Goal: Information Seeking & Learning: Compare options

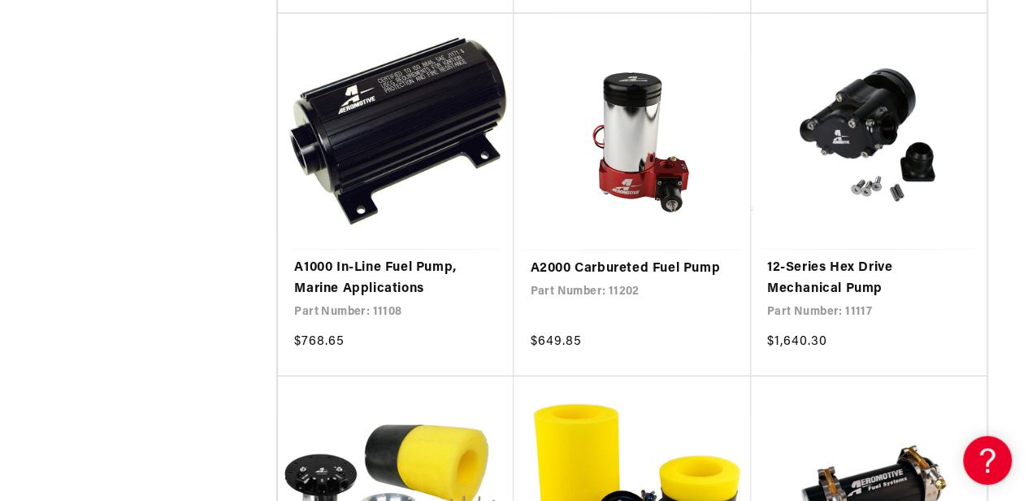
scroll to position [2008, 0]
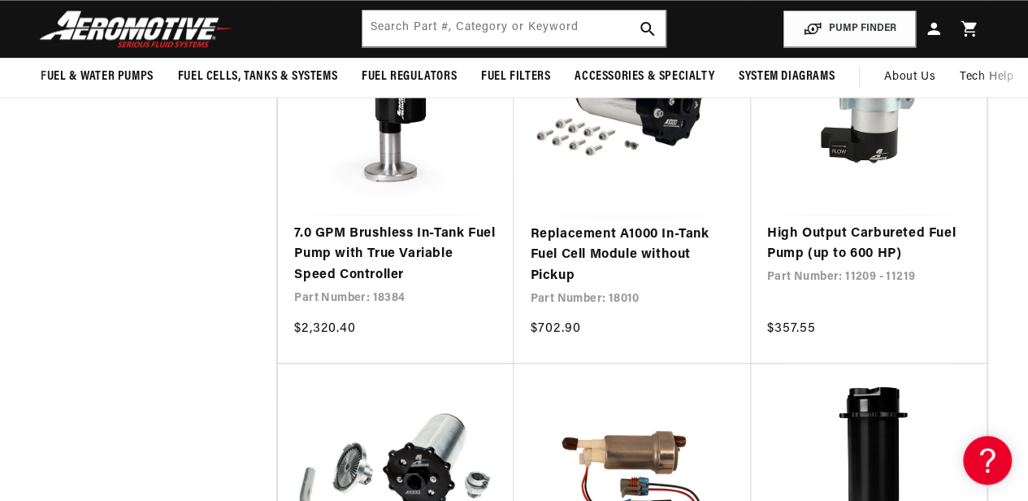
scroll to position [4208, 0]
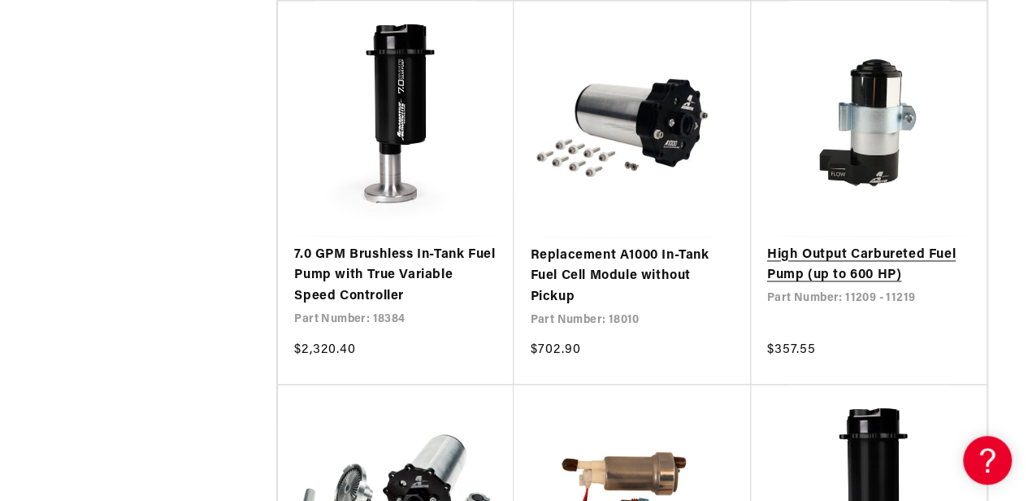
click at [886, 245] on link "High Output Carbureted Fuel Pump (up to 600 HP)" at bounding box center [868, 265] width 203 height 41
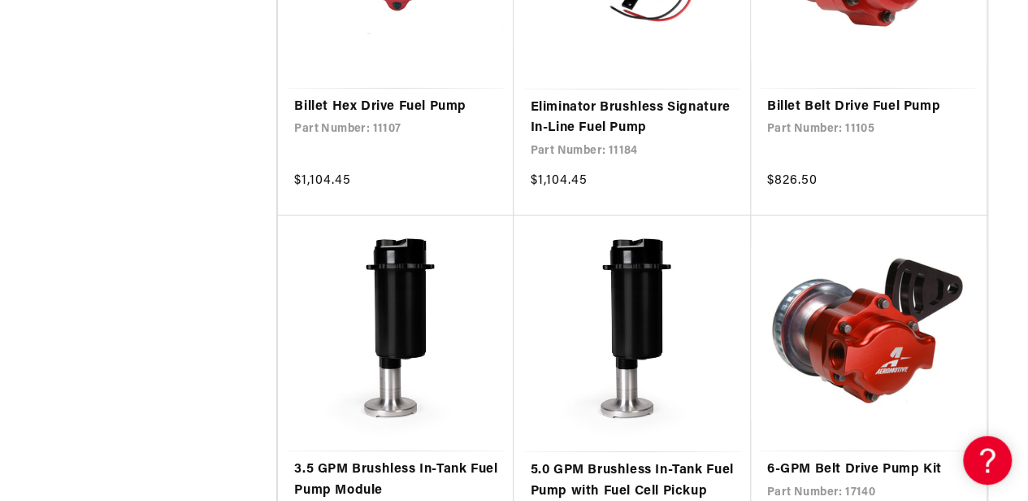
scroll to position [5908, 0]
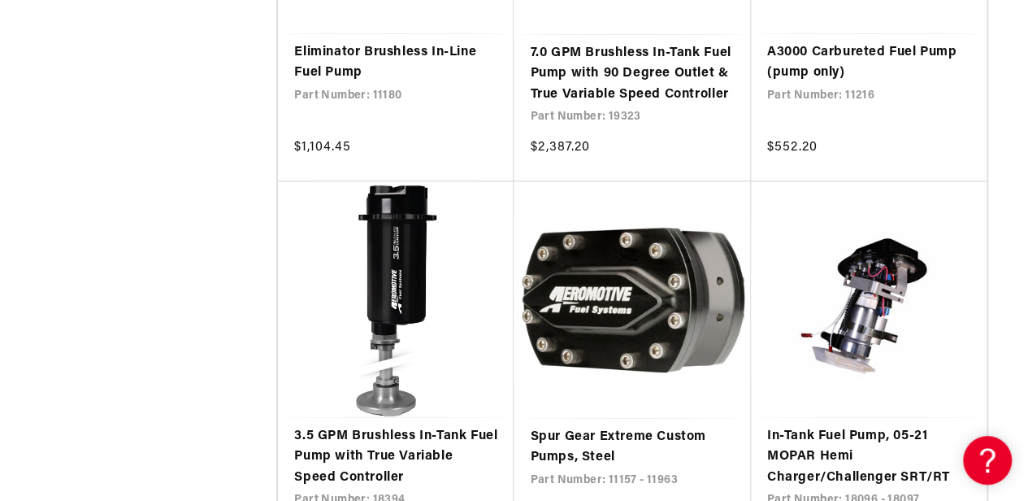
scroll to position [6710, 0]
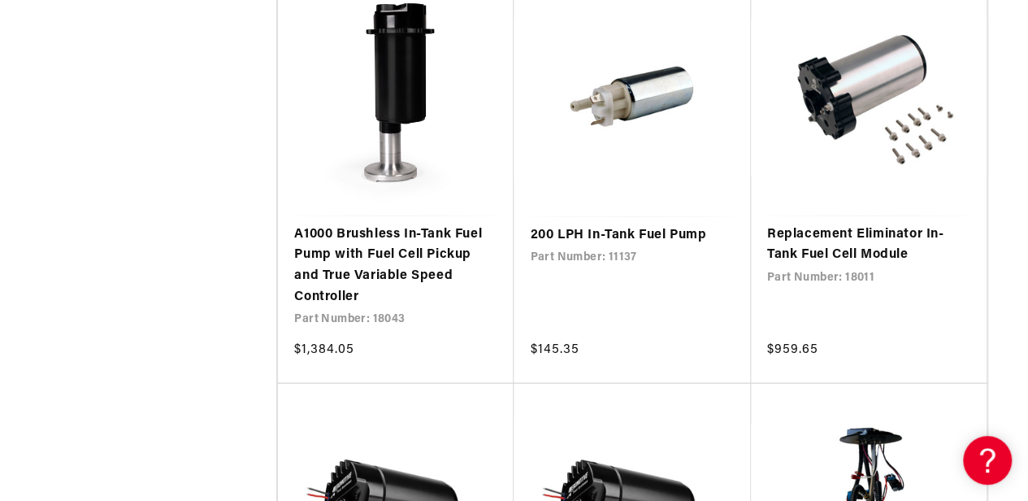
scroll to position [10842, 0]
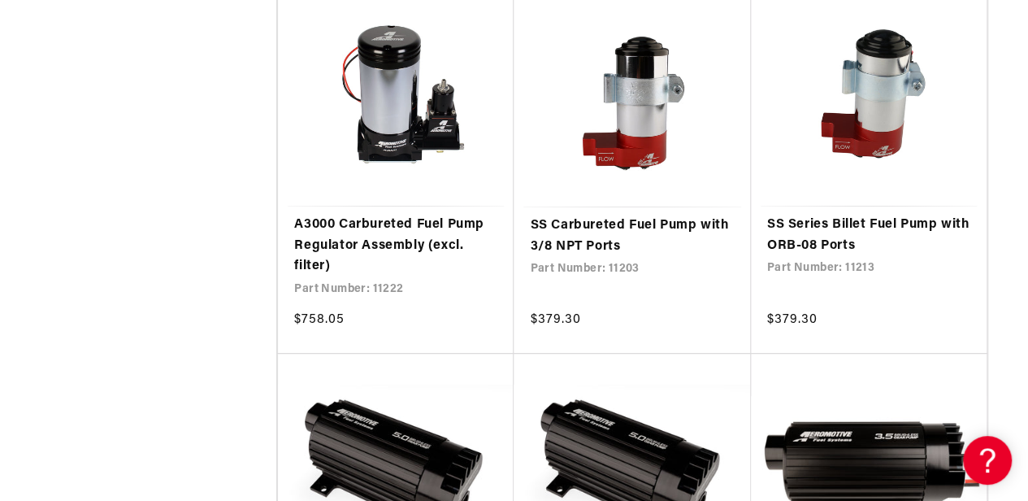
scroll to position [15564, 0]
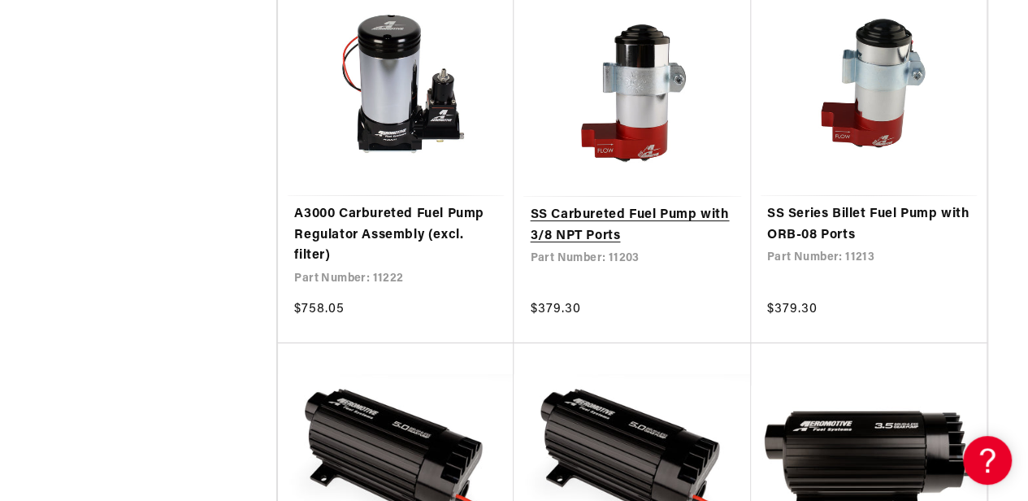
click at [647, 205] on link "SS Carbureted Fuel Pump with 3/8 NPT Ports" at bounding box center [632, 225] width 204 height 41
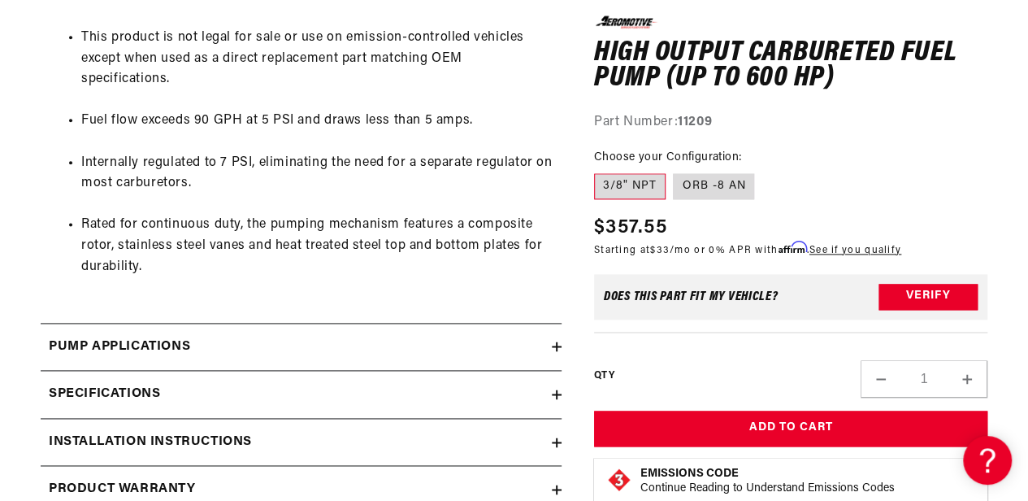
scroll to position [999, 0]
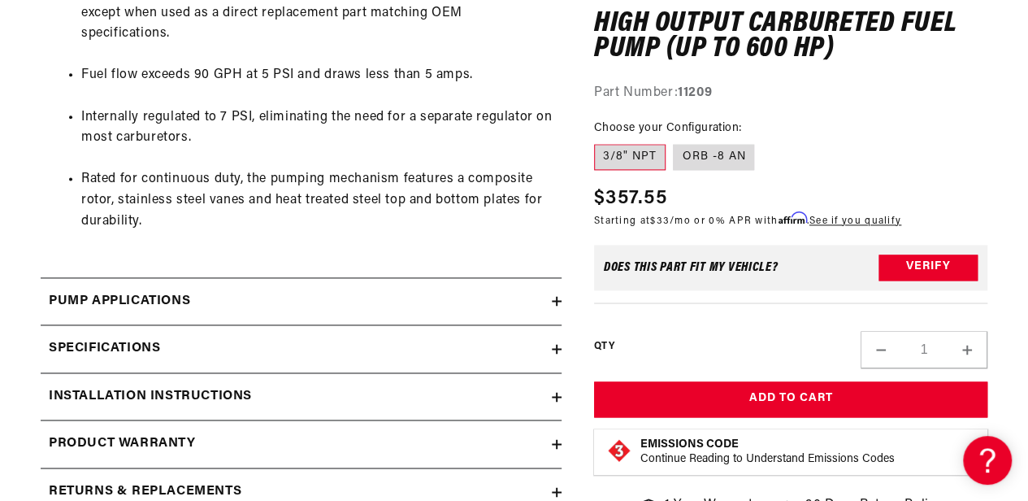
click at [559, 349] on icon at bounding box center [557, 349] width 10 height 0
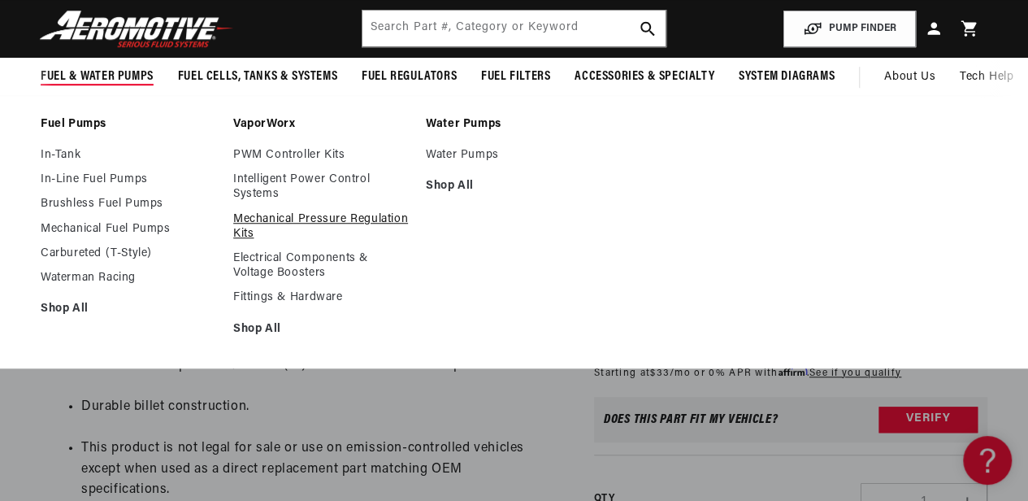
scroll to position [0, 0]
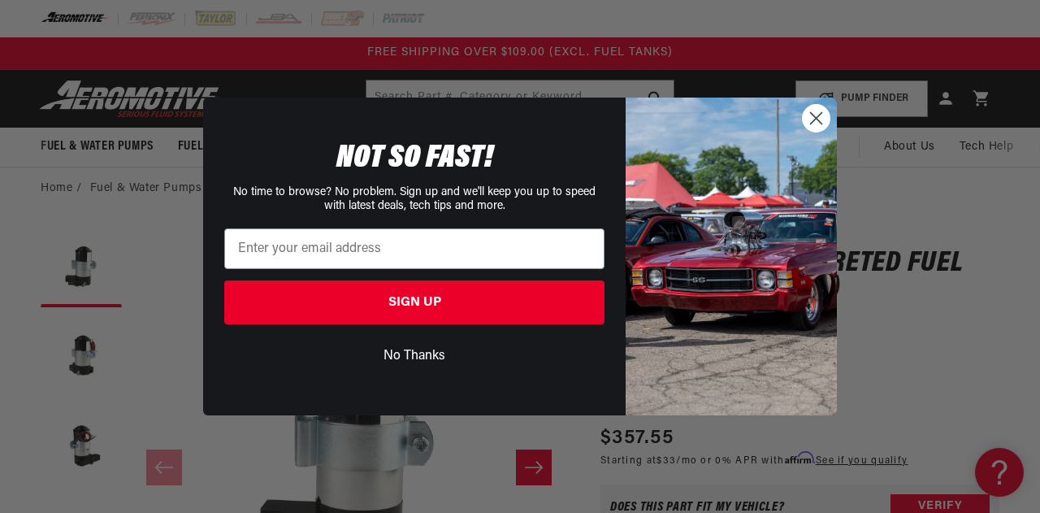
click at [814, 124] on circle "Close dialog" at bounding box center [816, 118] width 27 height 27
